Goal: Task Accomplishment & Management: Manage account settings

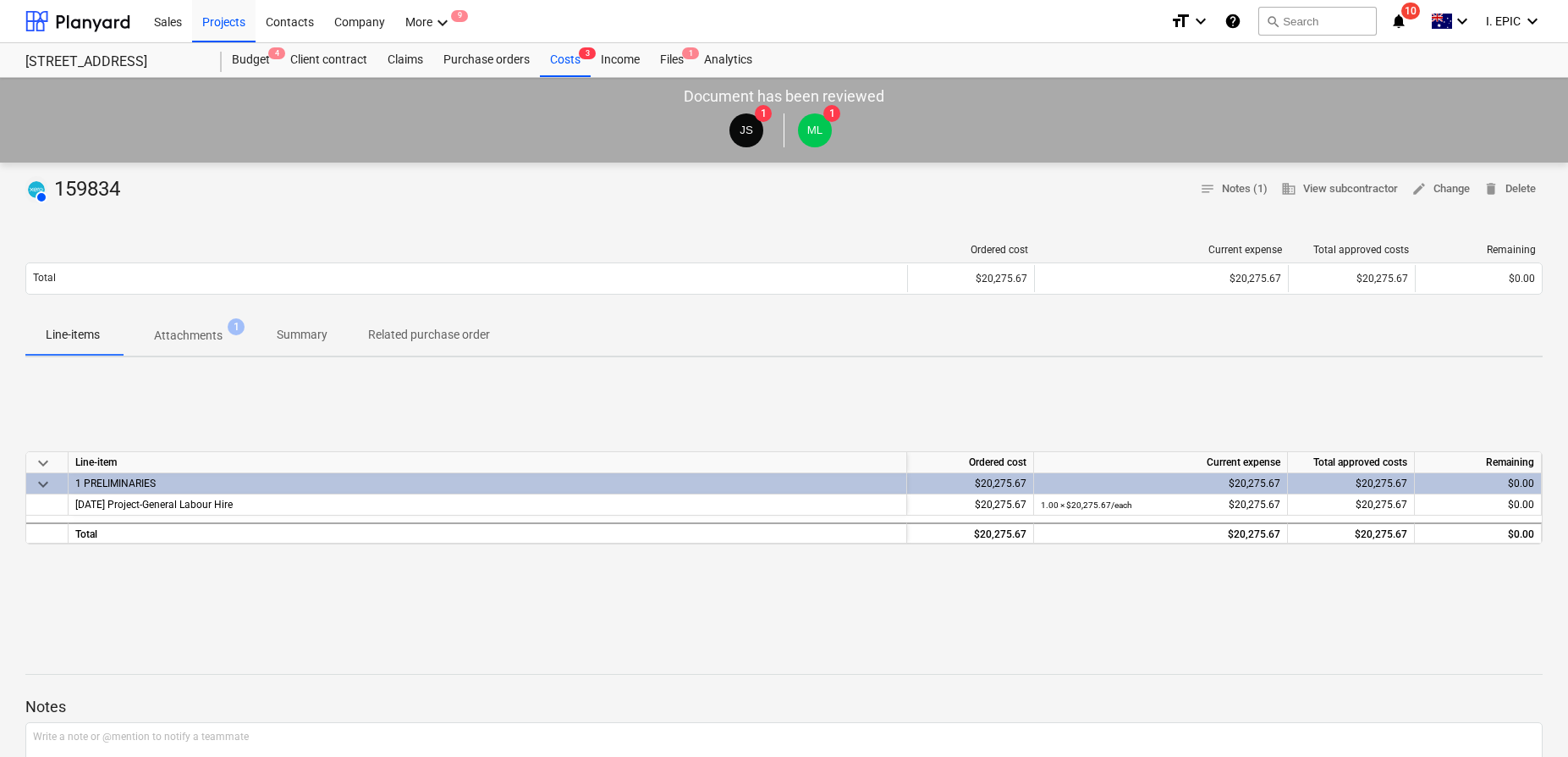
click at [193, 325] on span "Attachments 1" at bounding box center [189, 335] width 137 height 30
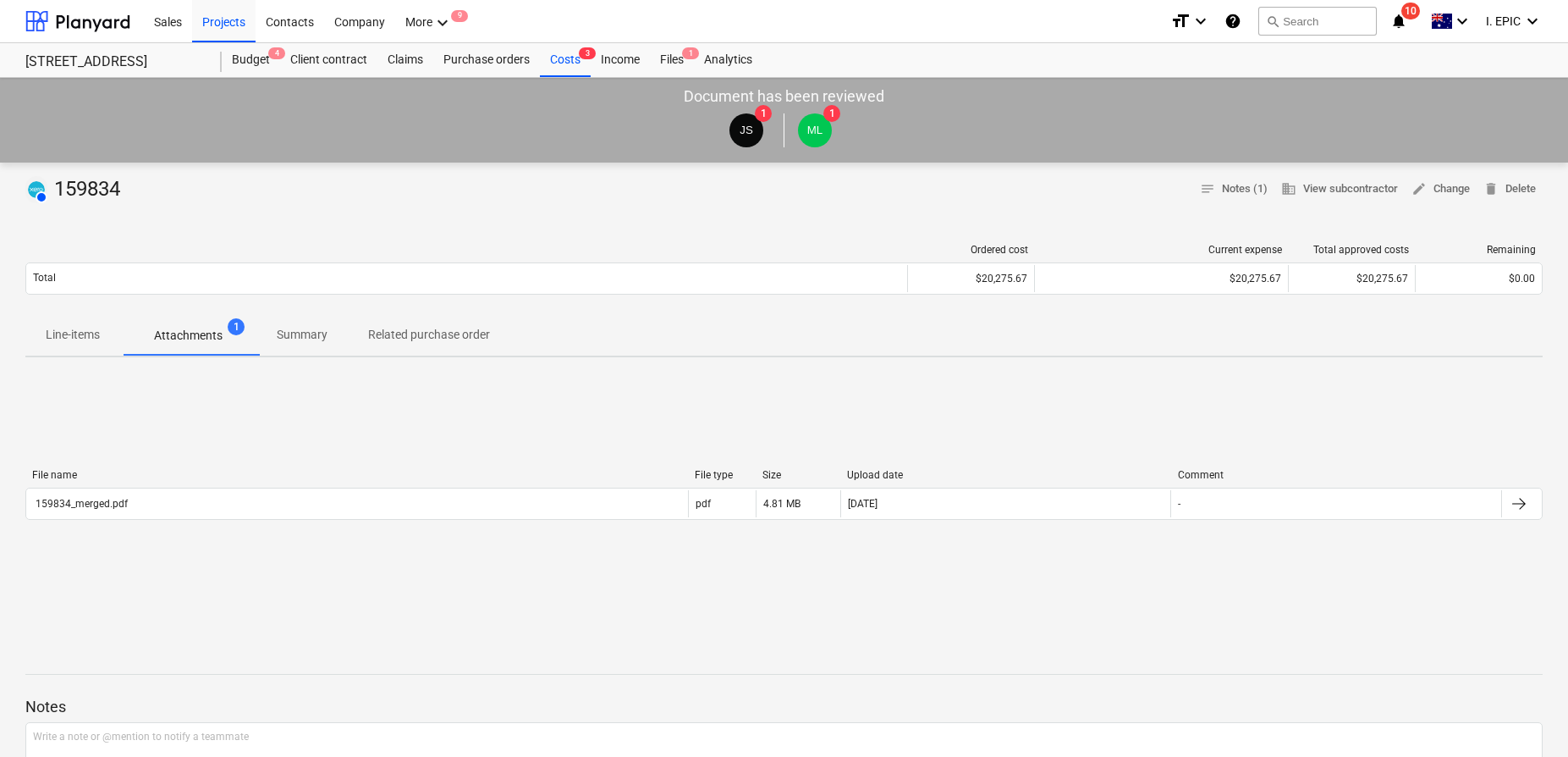
click at [554, 205] on div at bounding box center [784, 209] width 1517 height 13
click at [661, 228] on div "AUTHORISED 159834 notes Notes (1) business View subcontractor edit Change delet…" at bounding box center [784, 627] width 1568 height 928
drag, startPoint x: 1104, startPoint y: 159, endPoint x: 1283, endPoint y: 9, distance: 233.5
click at [1105, 159] on div "Document has been reviewed JS 1 ML 1" at bounding box center [784, 120] width 1568 height 84
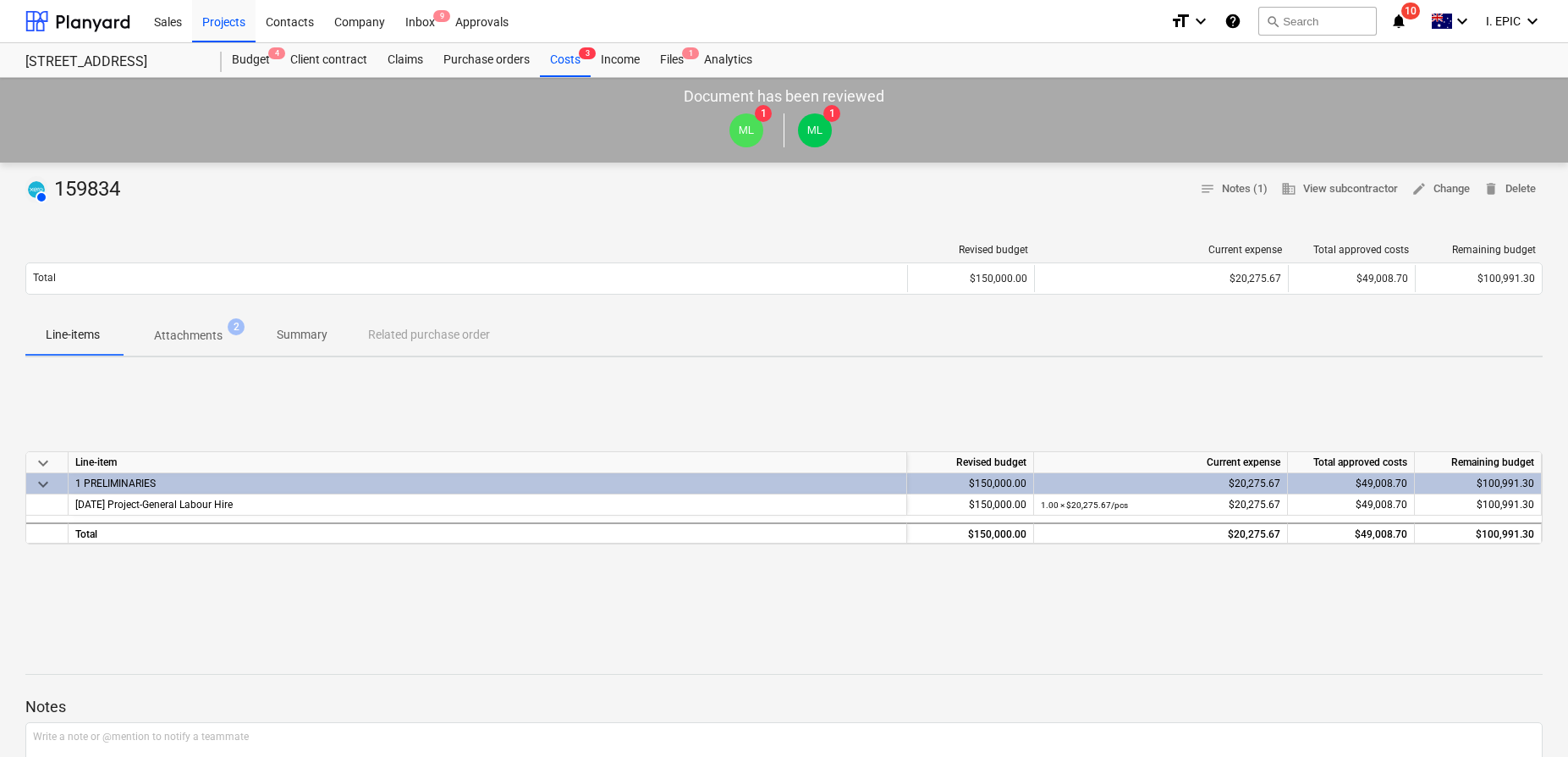
click at [193, 336] on p "Attachments" at bounding box center [188, 335] width 68 height 18
